Goal: Task Accomplishment & Management: Manage account settings

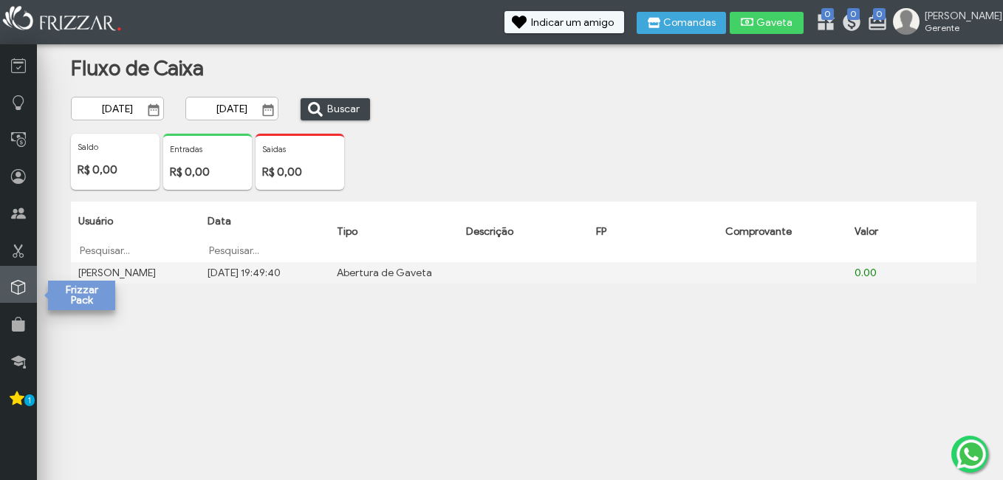
click at [27, 291] on link at bounding box center [18, 284] width 37 height 37
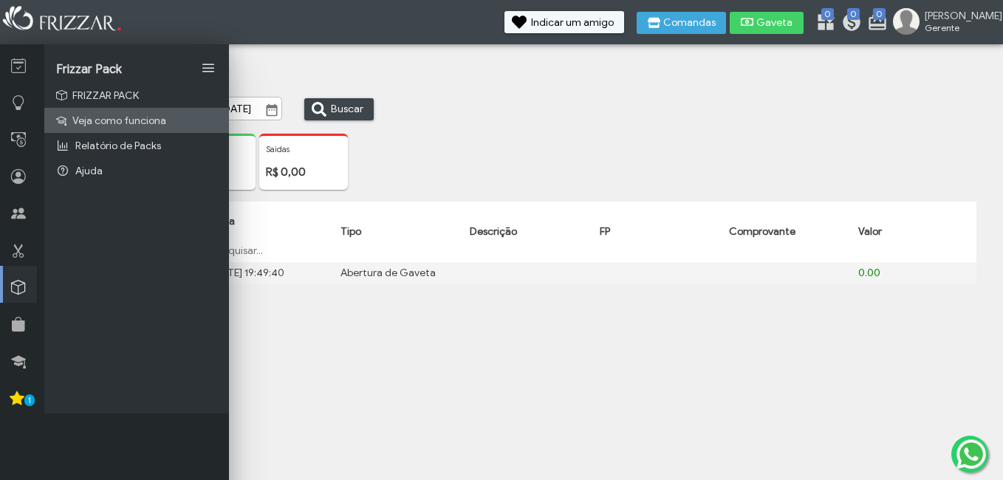
click at [88, 119] on span "Veja como funciona" at bounding box center [119, 120] width 94 height 13
click at [450, 138] on div "Saldo R$ 0,00 Entradas R$ 0,00 Saidas R$ 0,00" at bounding box center [537, 168] width 924 height 68
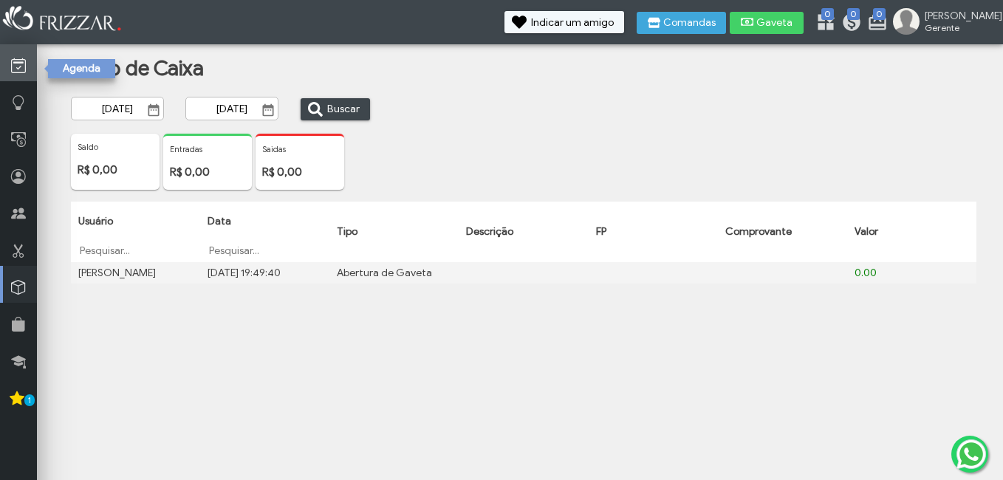
click at [14, 56] on link at bounding box center [18, 62] width 37 height 37
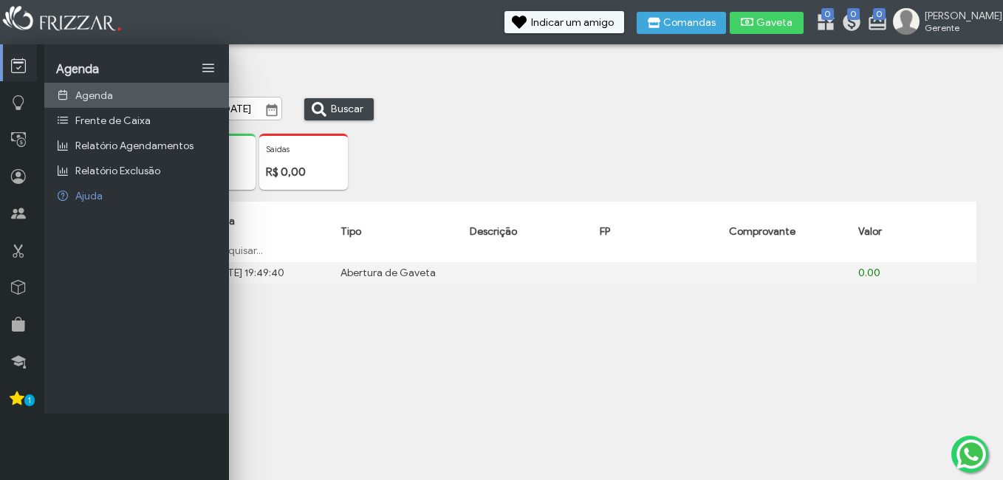
click at [105, 92] on span "Agenda" at bounding box center [94, 95] width 38 height 13
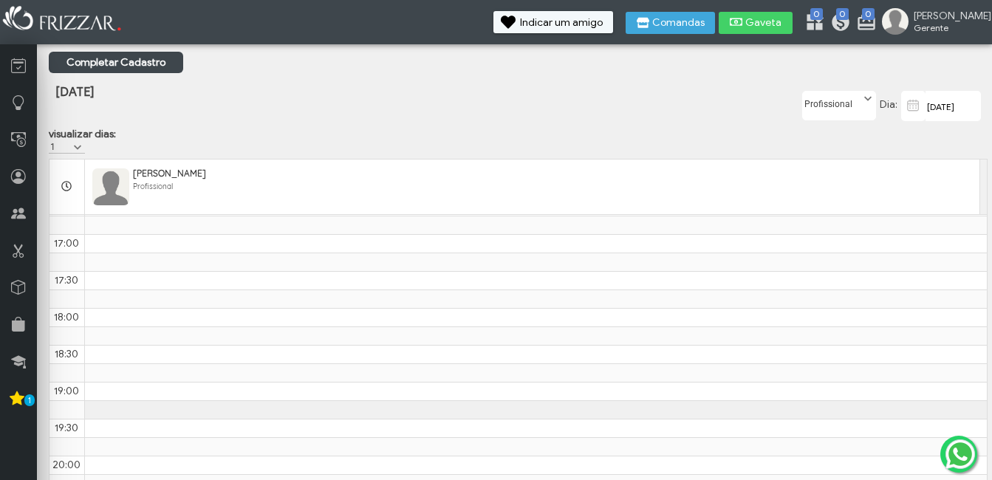
scroll to position [867, 0]
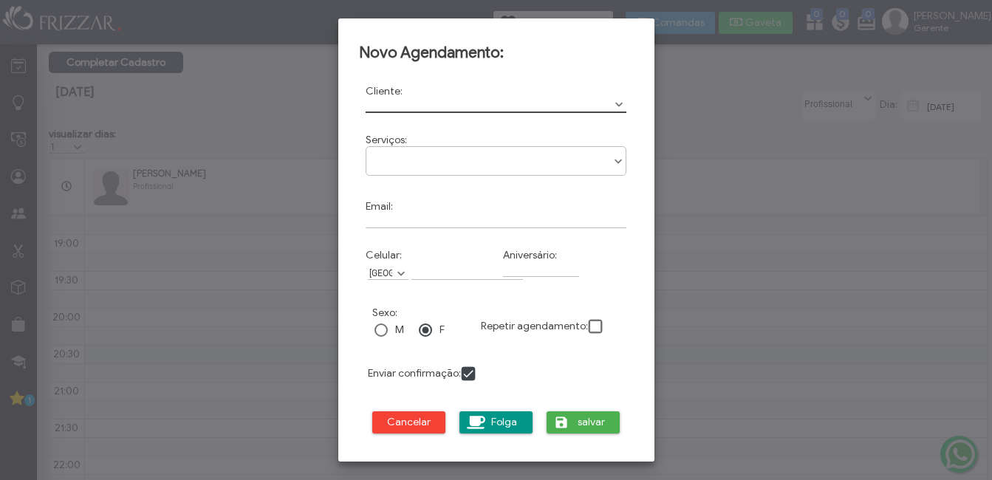
click at [459, 106] on input "text" at bounding box center [495, 105] width 261 height 16
type input "[PERSON_NAME]"
click at [458, 146] on div "Serviços: BARBA ALINHAMENTO BARBATERAPIA CORTE SOCIAL DEGRADÊ LIMPEZA DE PELE S…" at bounding box center [496, 156] width 275 height 58
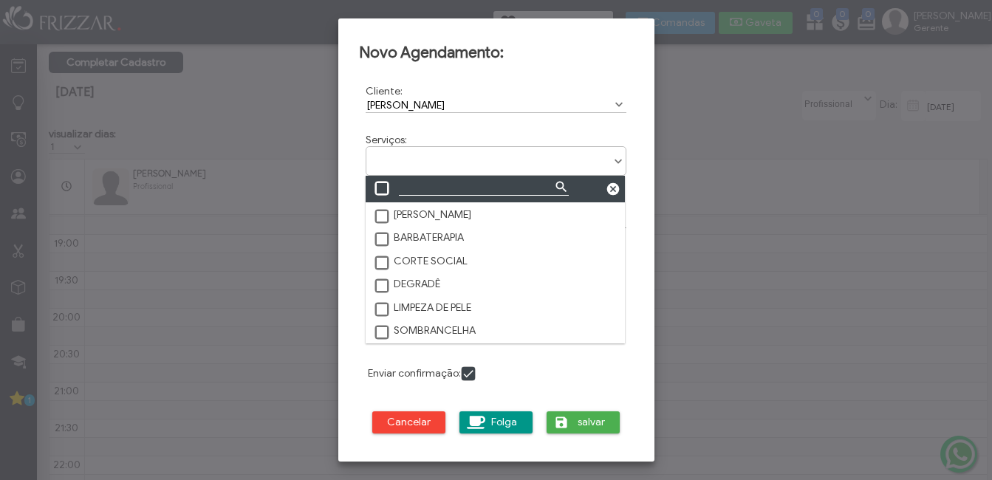
click at [455, 154] on ul at bounding box center [496, 156] width 260 height 18
click at [374, 279] on li "DEGRADÊ" at bounding box center [495, 283] width 260 height 23
click at [376, 284] on span at bounding box center [382, 285] width 15 height 15
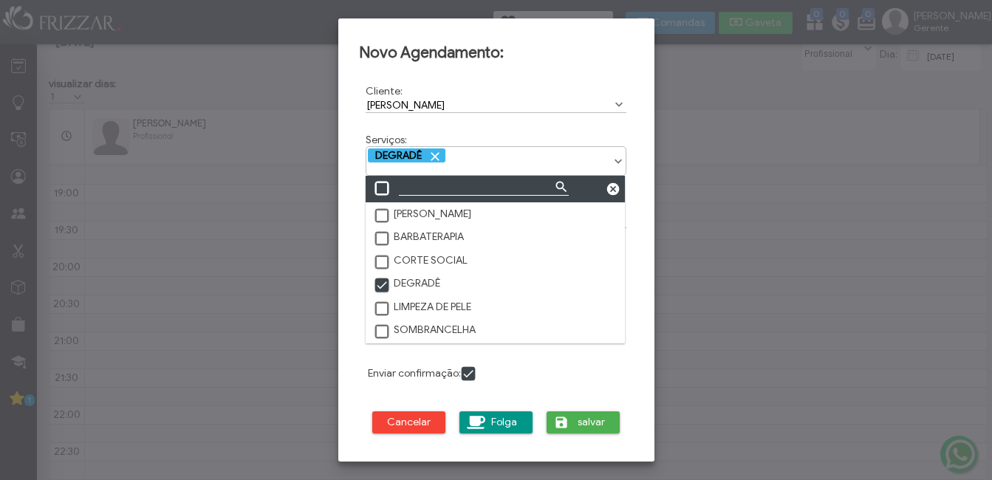
click at [545, 376] on form "Cliente: ANTHONY SAMUEL No search results are available. Cod: Serviços: BARBA A…" at bounding box center [496, 263] width 275 height 376
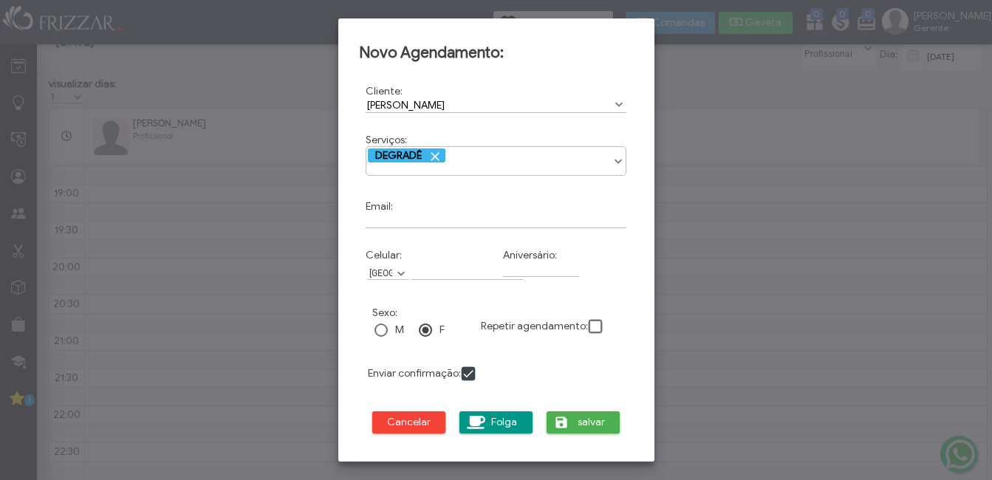
click at [505, 161] on ul "DEGRADÊ" at bounding box center [496, 156] width 260 height 18
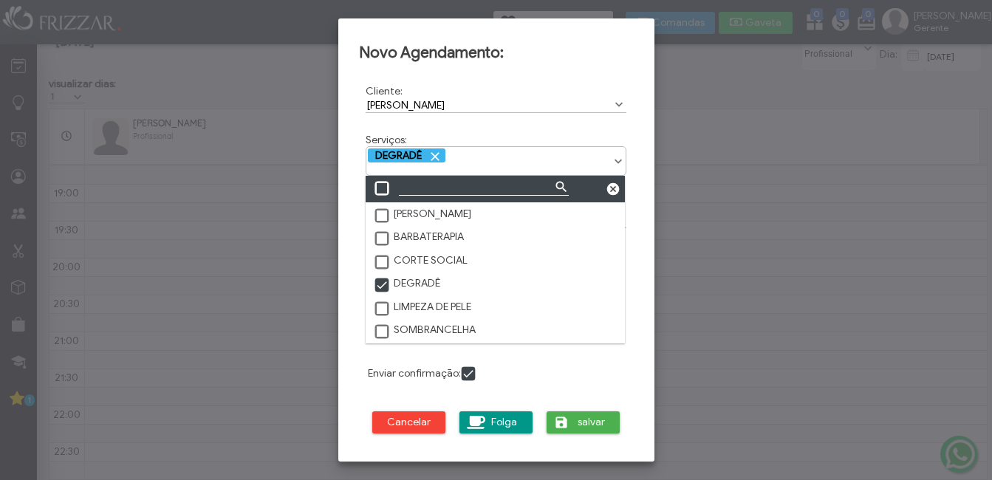
click at [411, 306] on label "LIMPEZA DE PELE" at bounding box center [422, 306] width 98 height 13
click at [416, 306] on label "LIMPEZA DE PELE" at bounding box center [422, 306] width 98 height 13
click at [407, 326] on label "SOMBRANCELHA" at bounding box center [424, 329] width 103 height 13
click at [560, 360] on form "Cliente: ANTHONY SAMUEL No search results are available. Cod: Serviços: BARBA A…" at bounding box center [496, 263] width 275 height 376
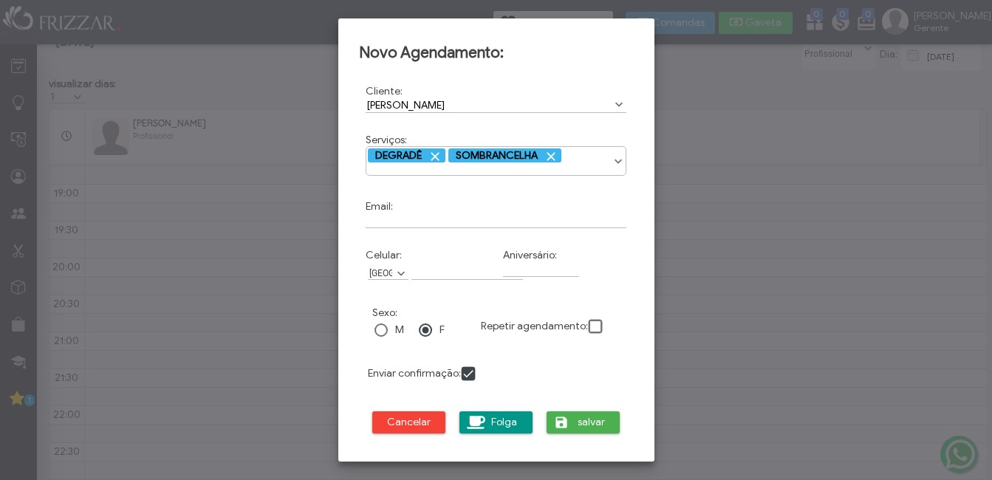
click at [396, 331] on label "M" at bounding box center [399, 329] width 9 height 13
click at [565, 424] on span "submit" at bounding box center [561, 422] width 15 height 15
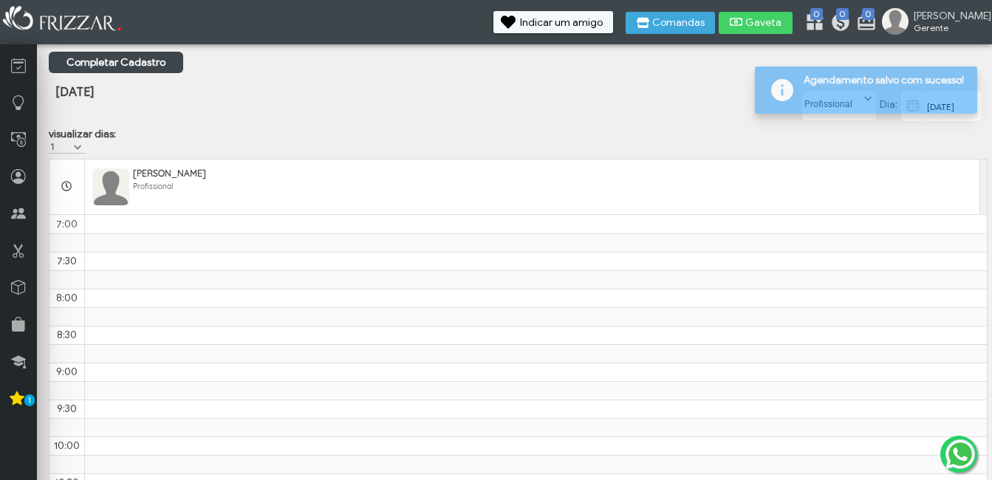
scroll to position [867, 0]
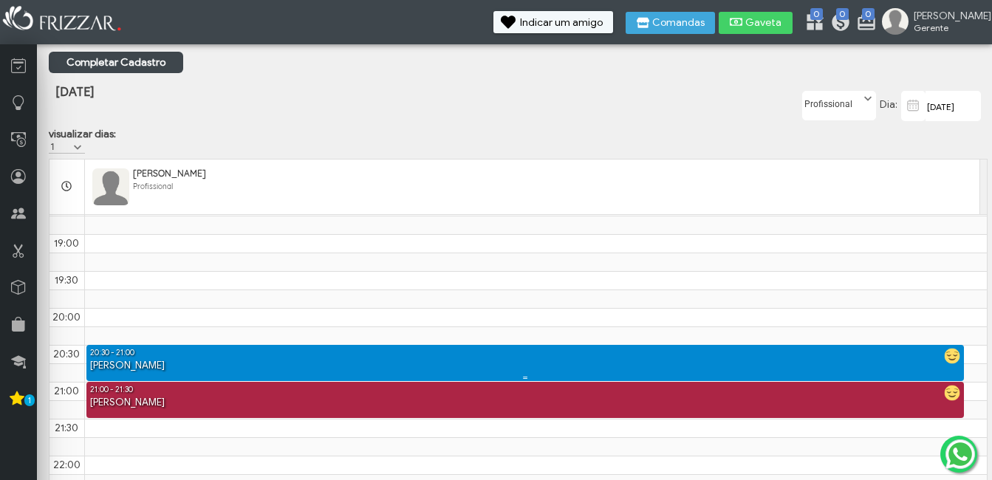
click at [121, 366] on div "ANTHONY SAMUEL - DEGRADÊ" at bounding box center [525, 366] width 878 height 14
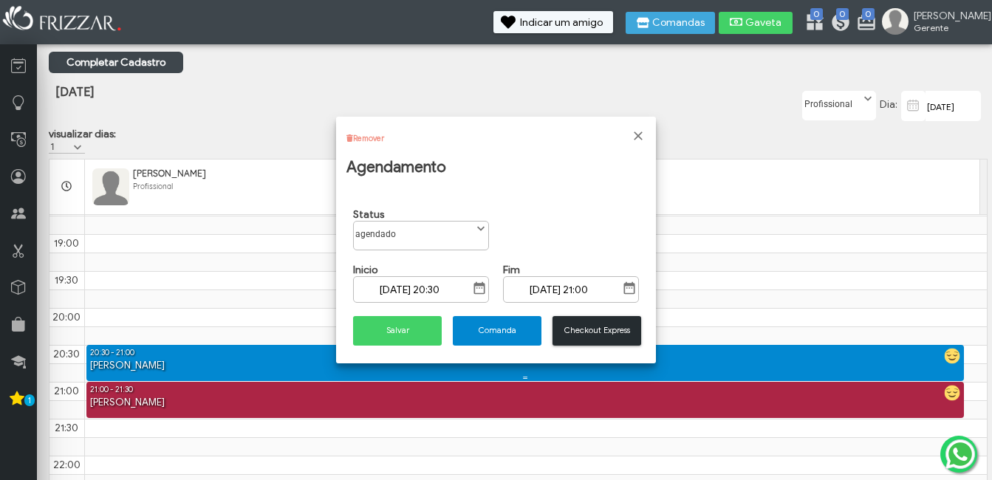
scroll to position [8, 66]
click at [402, 405] on div "ANTHONY SAMUEL - SOMBRANCELHA" at bounding box center [525, 403] width 878 height 14
click at [357, 373] on div "ANTHONY SAMUEL - DEGRADÊ" at bounding box center [525, 366] width 878 height 14
click at [478, 237] on div "agendado confirmado chegou desmarcou em atendimento faltou agendado" at bounding box center [421, 236] width 136 height 30
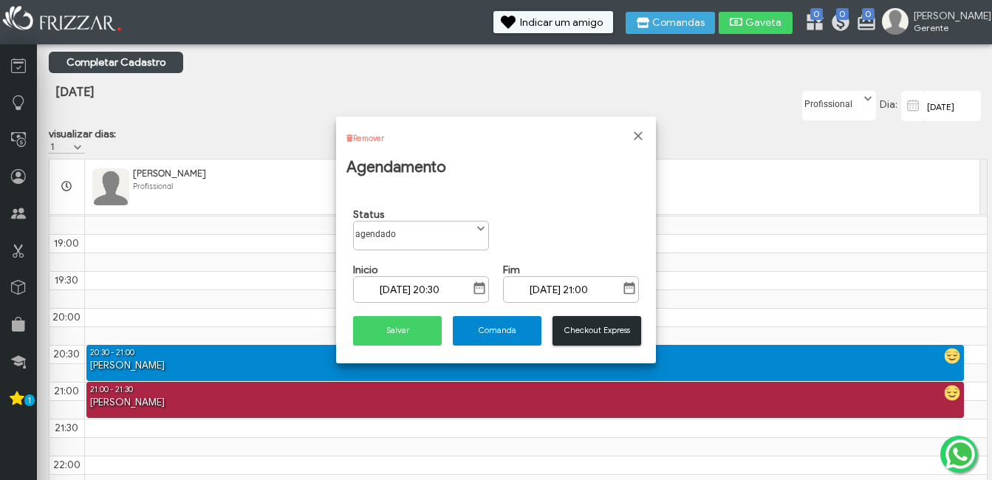
click at [469, 234] on label "agendado" at bounding box center [413, 230] width 118 height 18
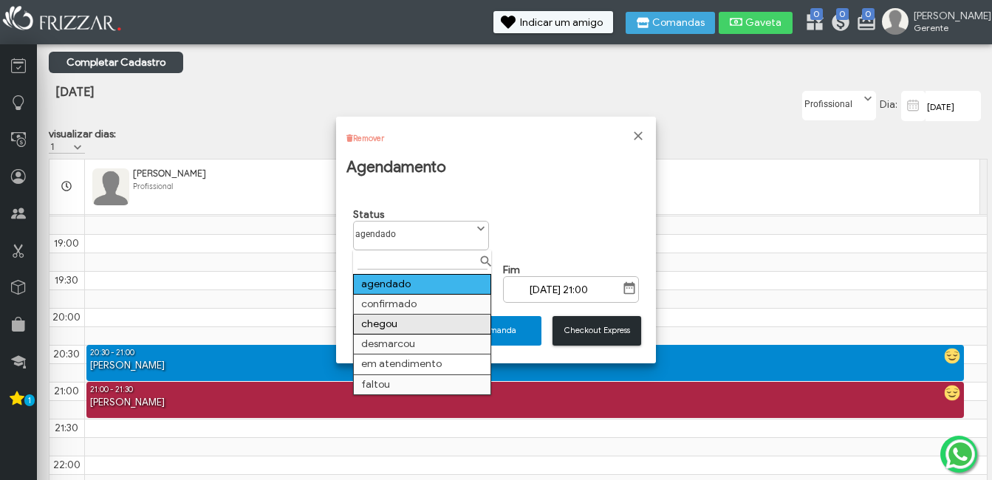
click at [401, 320] on td "chegou" at bounding box center [422, 325] width 137 height 20
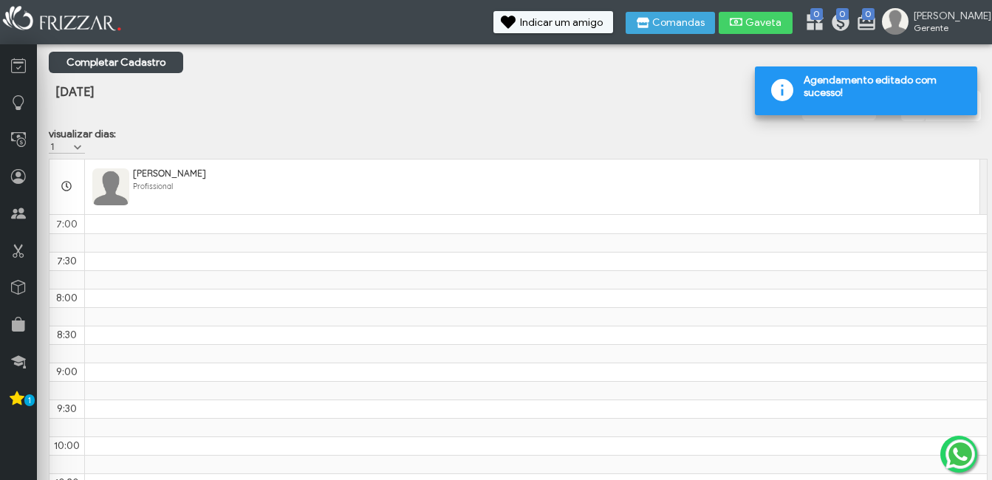
scroll to position [867, 0]
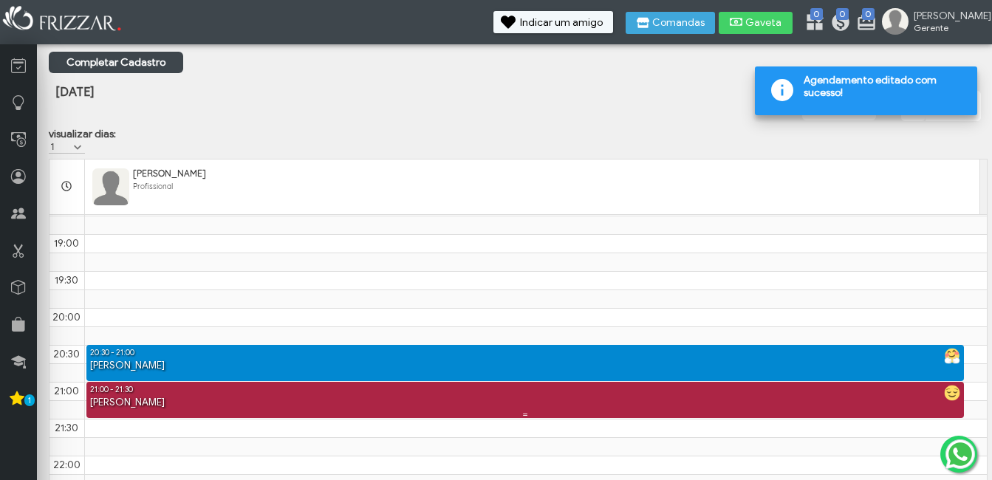
click at [378, 396] on div "21:00 - 21:30" at bounding box center [525, 389] width 878 height 14
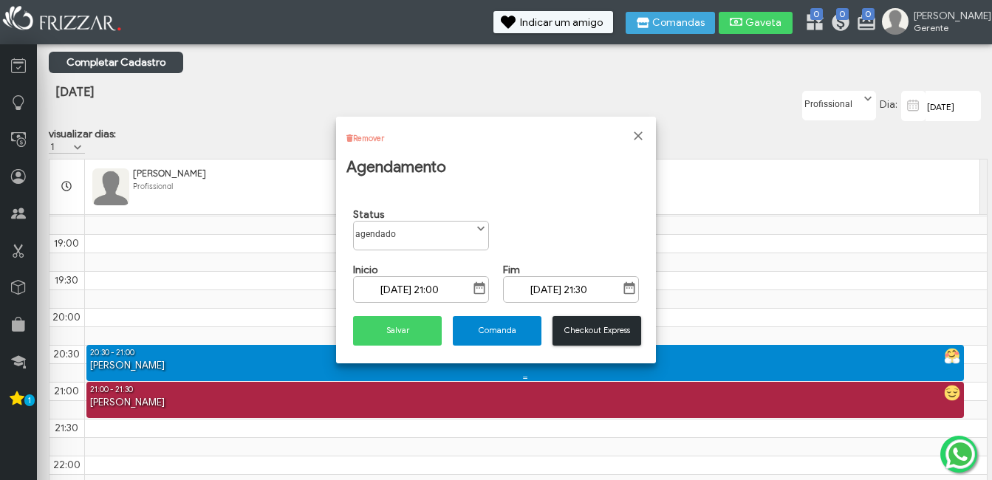
scroll to position [8, 66]
click at [420, 234] on label "agendado" at bounding box center [413, 230] width 118 height 18
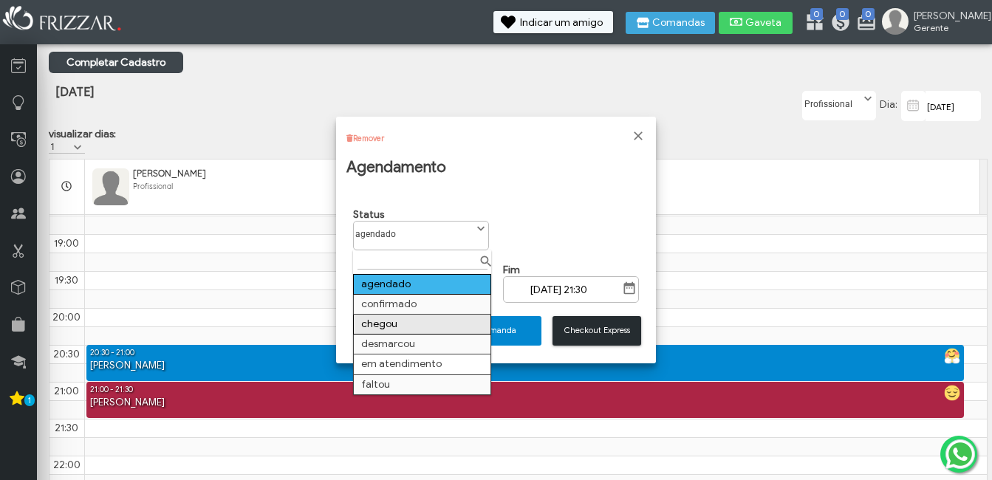
click at [392, 320] on td "chegou" at bounding box center [422, 325] width 137 height 20
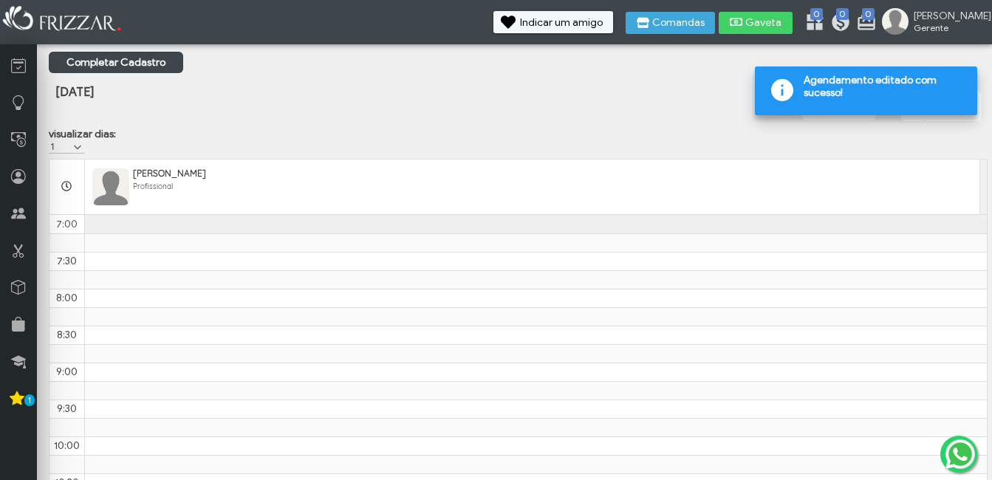
scroll to position [867, 0]
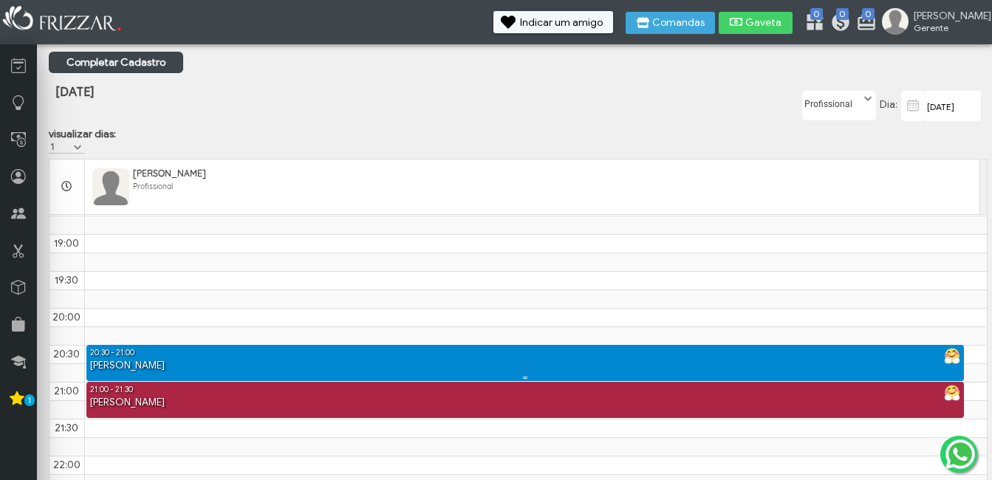
click at [344, 368] on div "ANTHONY SAMUEL - DEGRADÊ" at bounding box center [525, 366] width 878 height 14
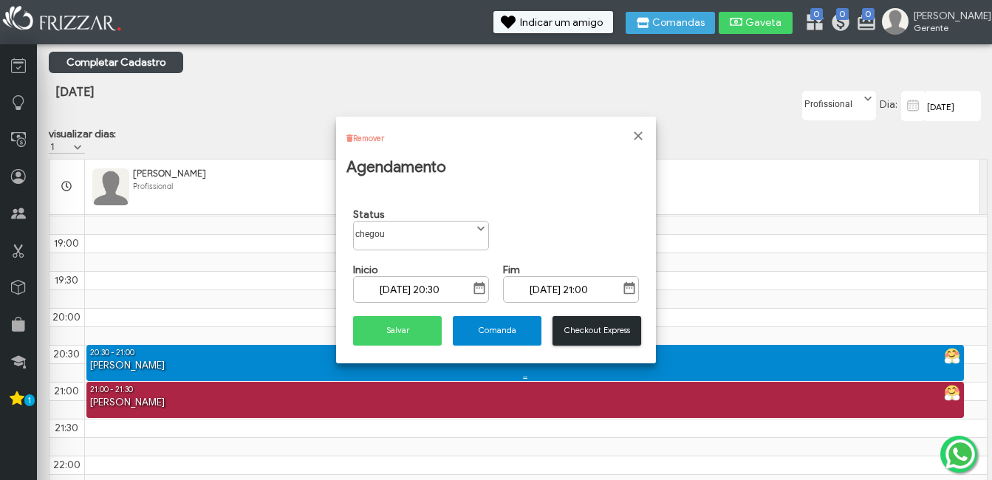
scroll to position [8, 66]
click at [608, 332] on span "Checkout Express" at bounding box center [597, 330] width 68 height 11
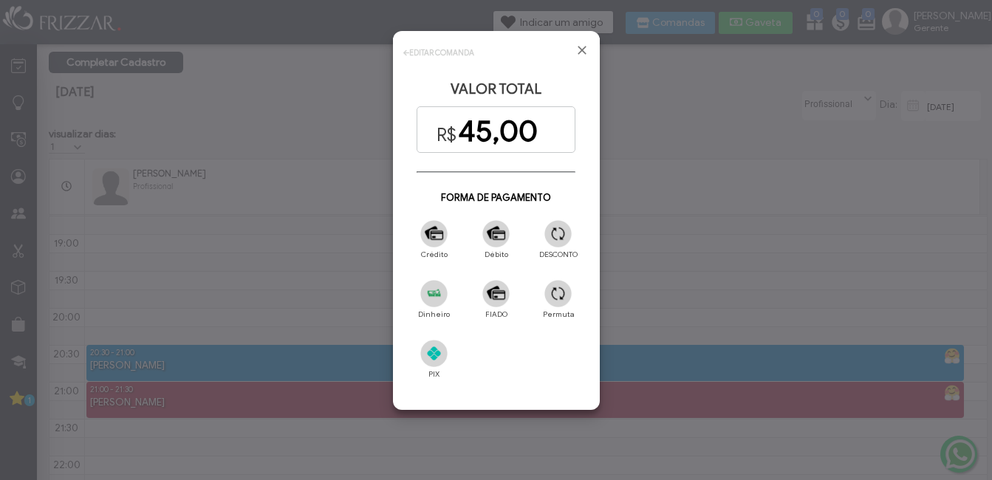
click at [426, 354] on img at bounding box center [433, 353] width 27 height 27
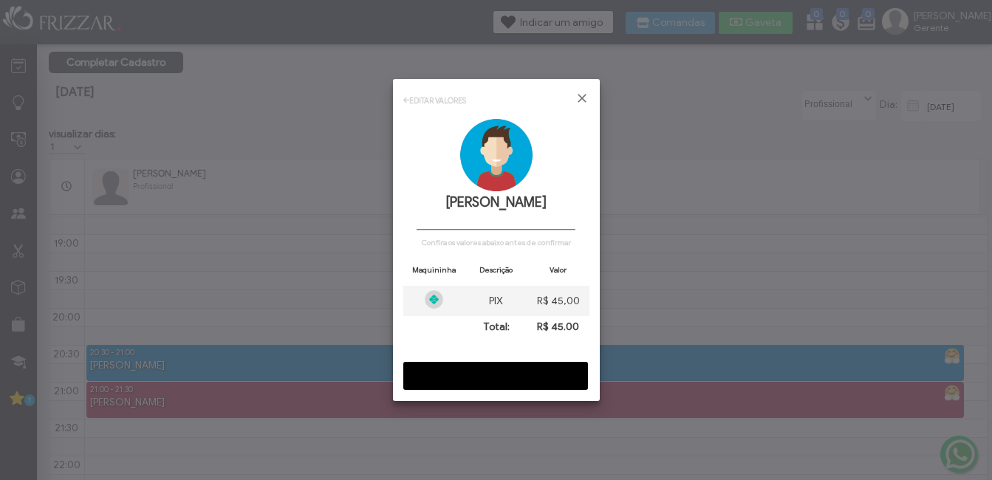
click at [451, 368] on span "CONFIRMAR" at bounding box center [495, 376] width 164 height 22
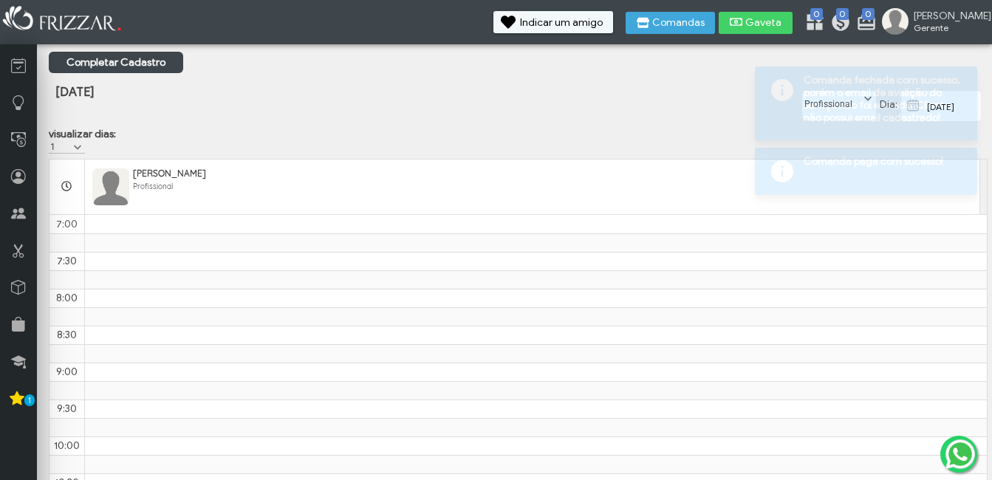
scroll to position [867, 0]
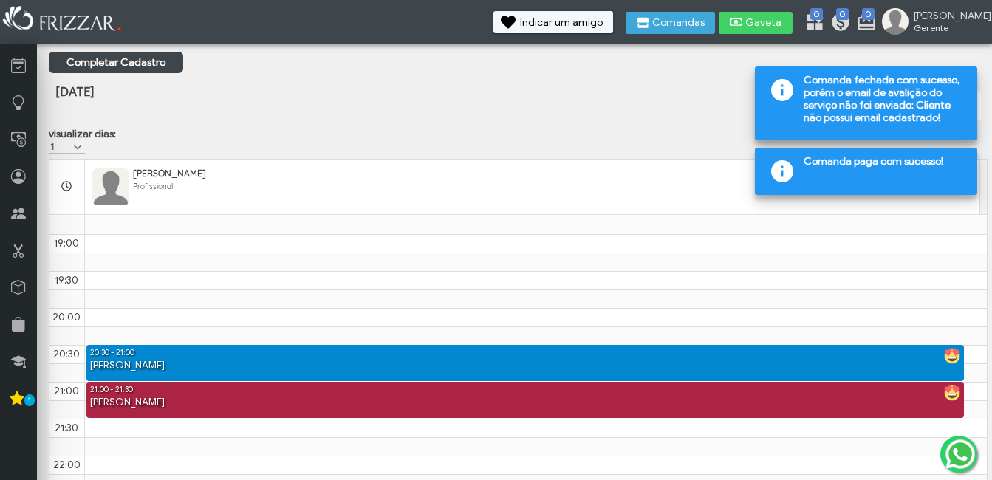
click at [948, 400] on div at bounding box center [947, 376] width 59 height 59
click at [784, 410] on div "ANTHONY SAMUEL - SOMBRANCELHA" at bounding box center [525, 403] width 878 height 14
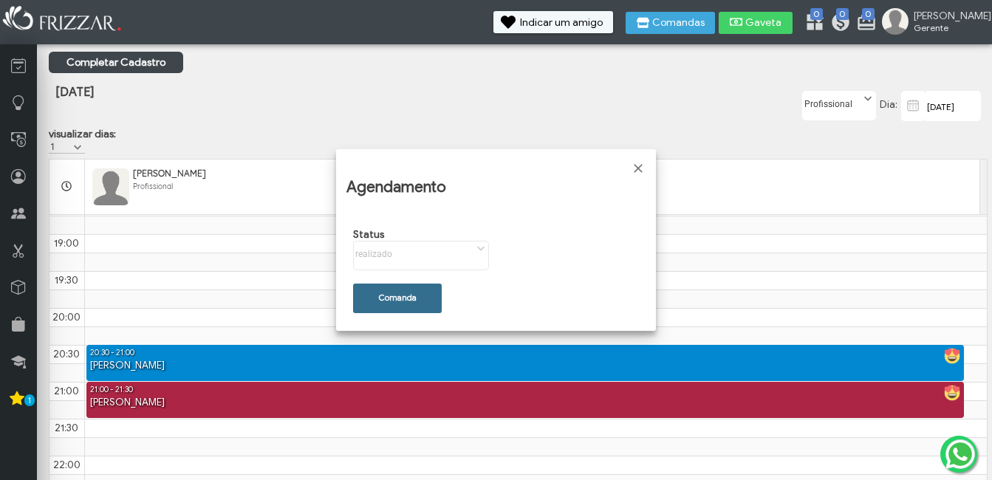
click at [383, 304] on button "Comanda" at bounding box center [397, 299] width 89 height 30
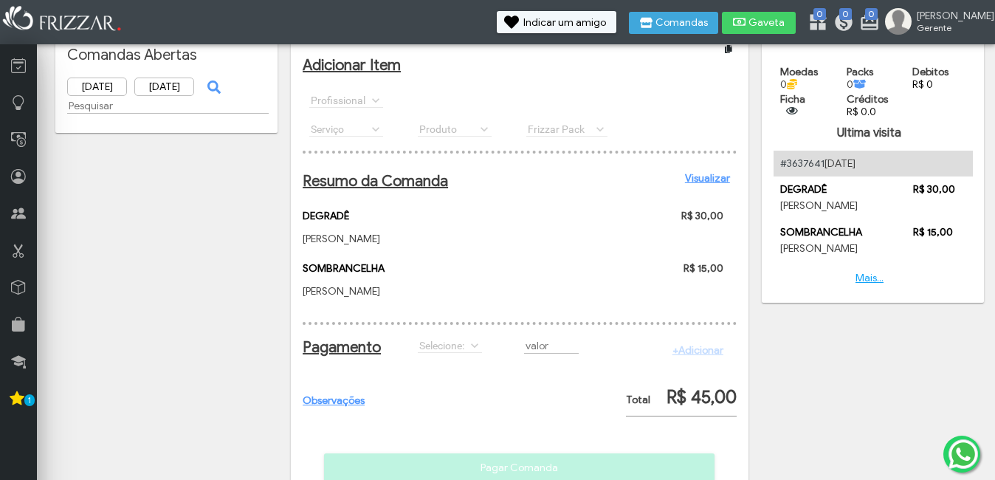
scroll to position [74, 0]
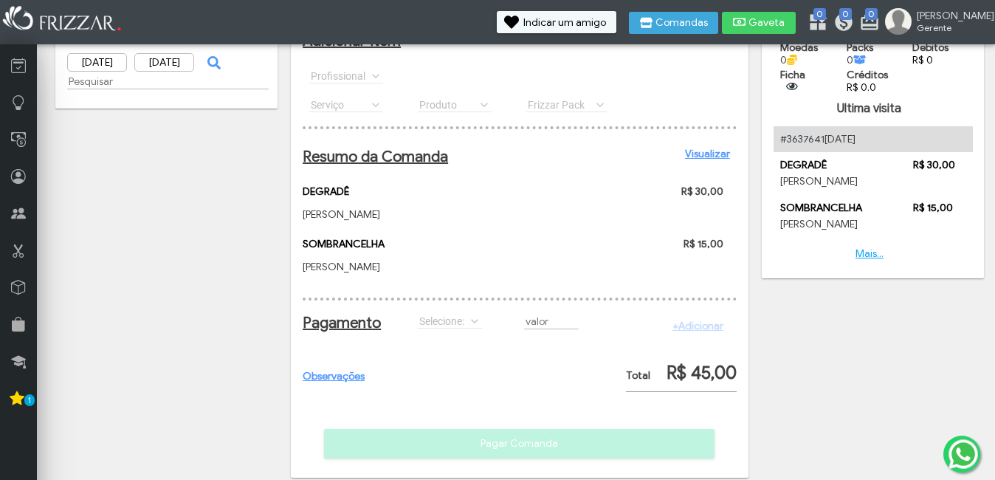
click at [870, 250] on link "Mais..." at bounding box center [870, 253] width 28 height 13
click at [856, 251] on div "Mais..." at bounding box center [870, 253] width 192 height 13
click at [858, 251] on link "Mais..." at bounding box center [870, 253] width 28 height 13
click at [870, 254] on link "Mais..." at bounding box center [870, 253] width 28 height 13
click at [335, 382] on link "Observações" at bounding box center [334, 376] width 62 height 13
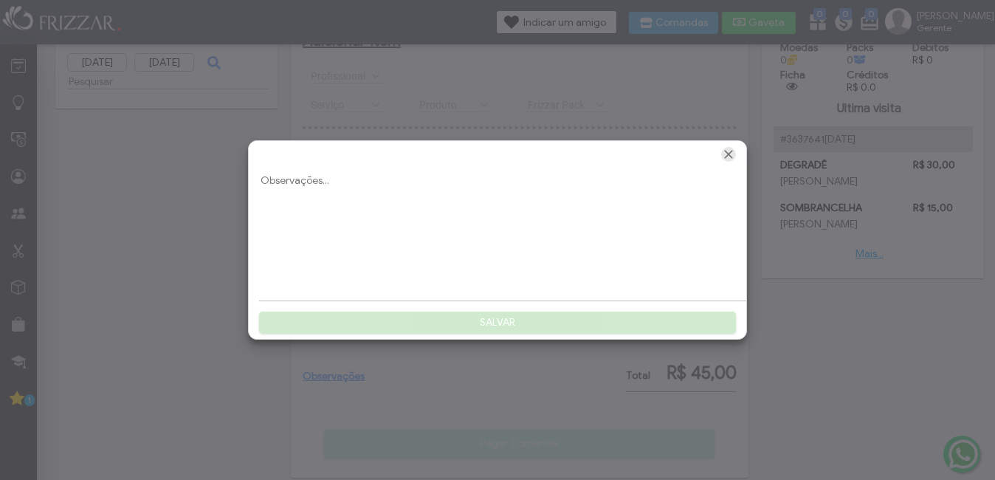
click at [726, 149] on span "Fechar" at bounding box center [728, 154] width 15 height 15
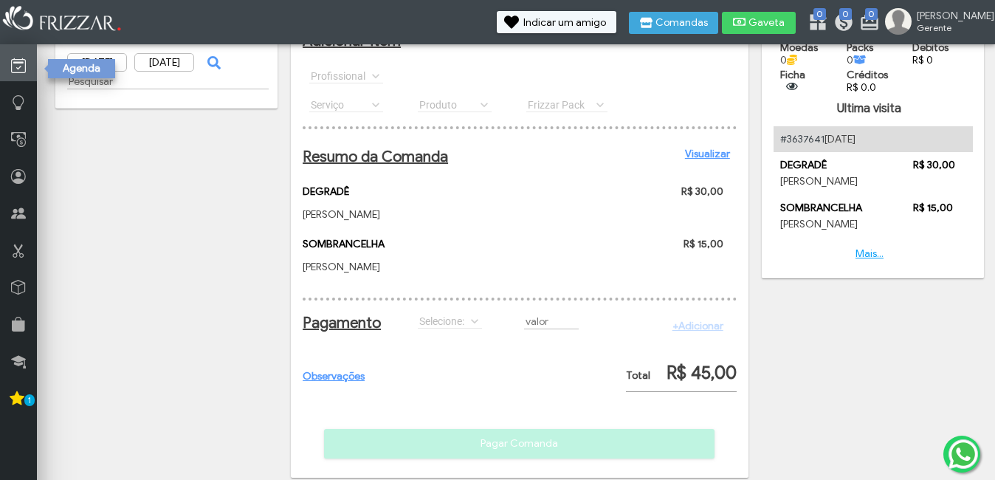
click at [17, 75] on icon at bounding box center [18, 66] width 15 height 18
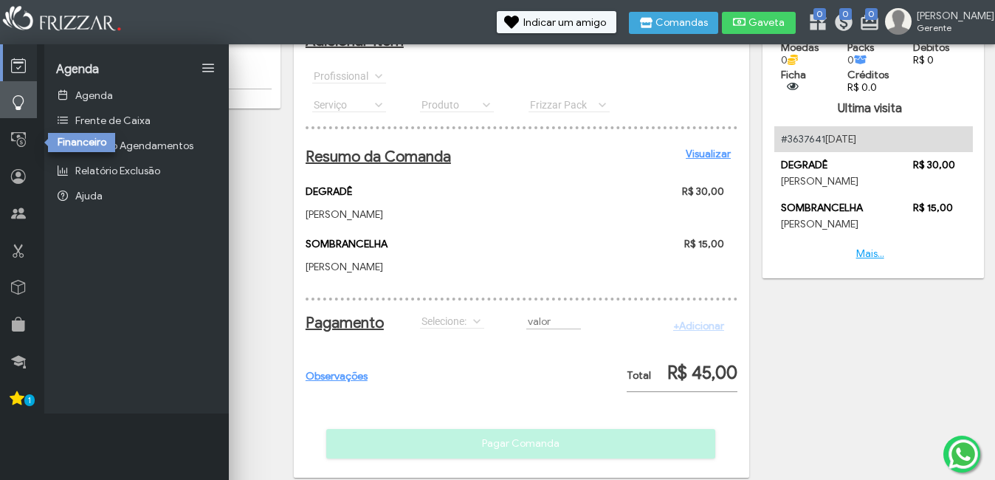
drag, startPoint x: 13, startPoint y: 125, endPoint x: 17, endPoint y: 117, distance: 8.9
click at [13, 123] on link at bounding box center [18, 136] width 37 height 37
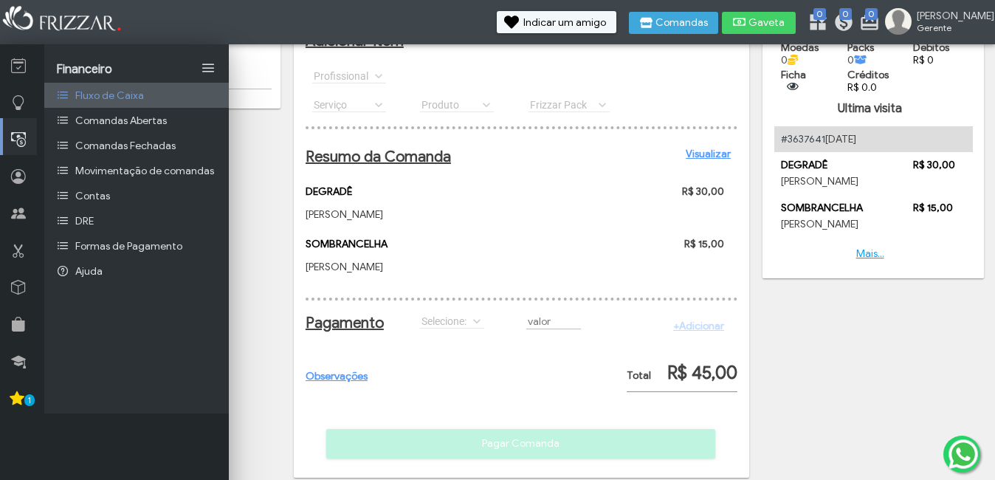
click at [120, 95] on span "Fluxo de Caixa" at bounding box center [109, 95] width 69 height 13
